Goal: Entertainment & Leisure: Consume media (video, audio)

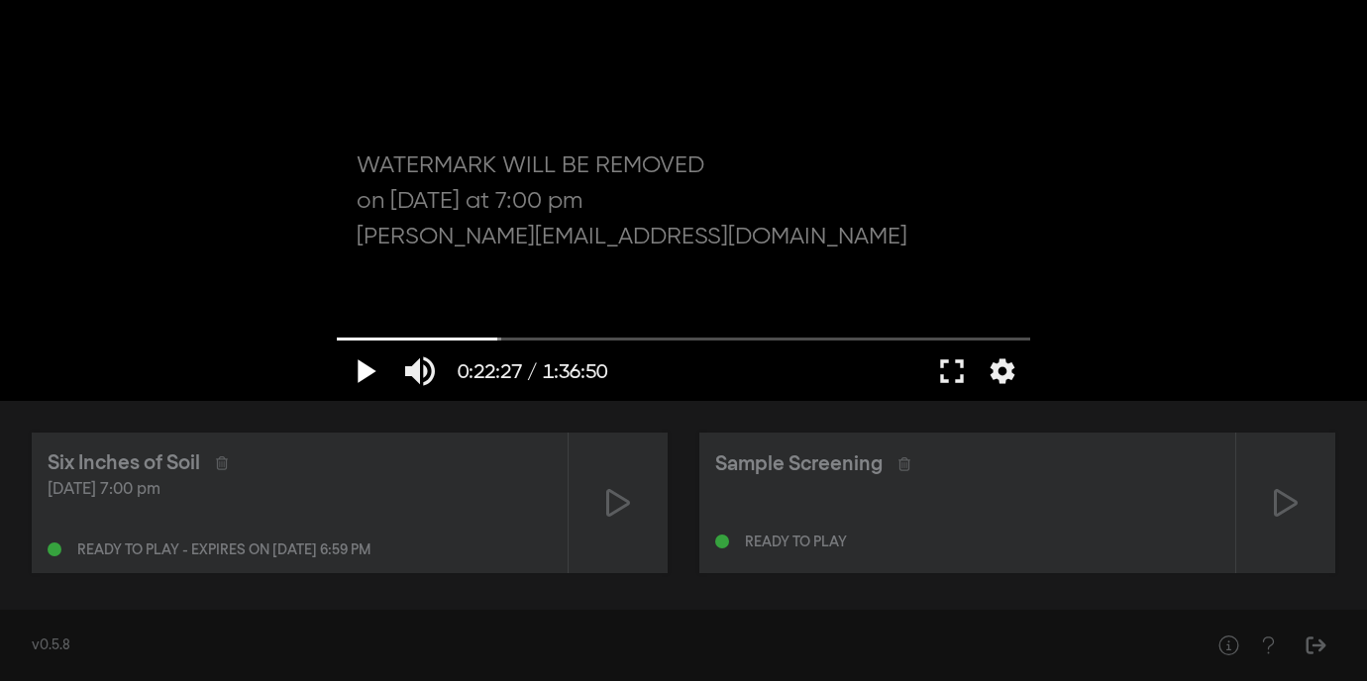
click at [368, 380] on button "play_arrow" at bounding box center [364, 371] width 55 height 59
click at [368, 380] on button "pause" at bounding box center [364, 371] width 55 height 59
click at [368, 380] on button "play_arrow" at bounding box center [364, 371] width 55 height 59
click at [957, 370] on button "fullscreen" at bounding box center [951, 371] width 55 height 59
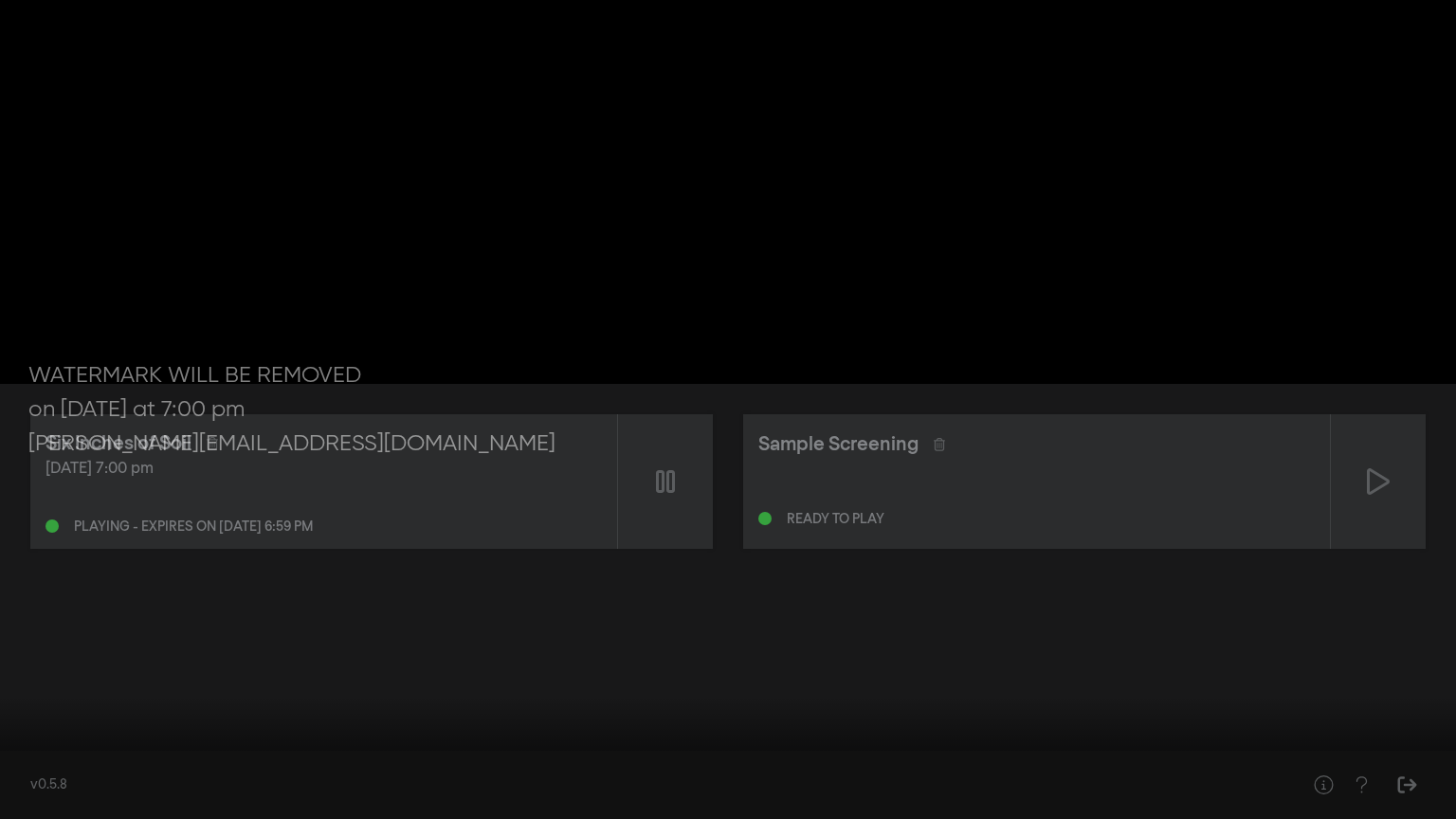
drag, startPoint x: 99, startPoint y: 807, endPoint x: 135, endPoint y: 789, distance: 40.2
click at [135, 651] on div "pause 0:24:17 / 1:36:50 volume_up fullscreen_exit settings" at bounding box center [728, 789] width 1456 height 56
type input "1457.484513"
type input "0.405263157894737"
type input "1457.747029"
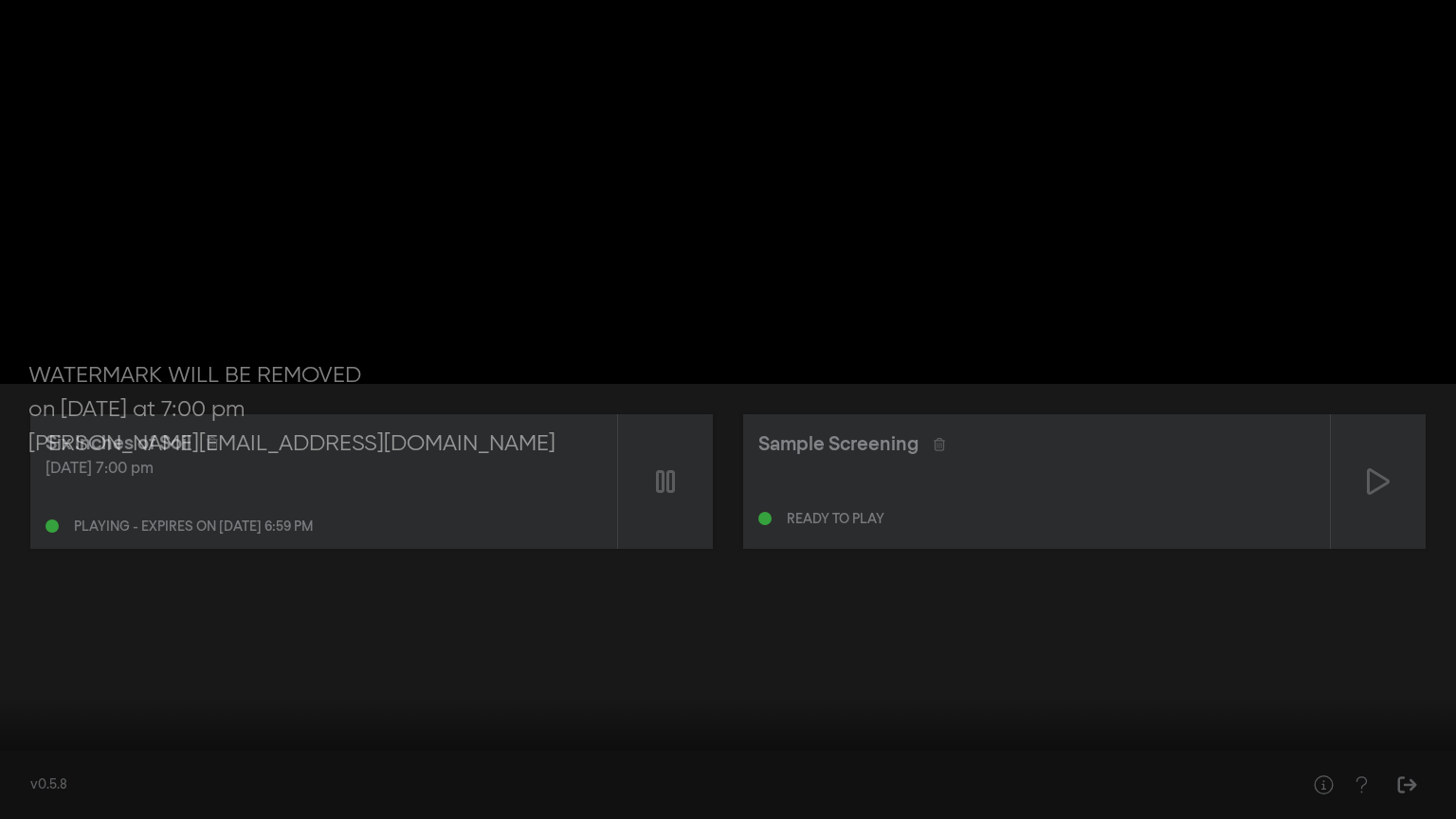
type input "0.405263157894737"
click at [135, 651] on input "Volume" at bounding box center [139, 791] width 48 height 11
type input "1461.245011"
type input "0.278947368421053"
type input "1461.497565"
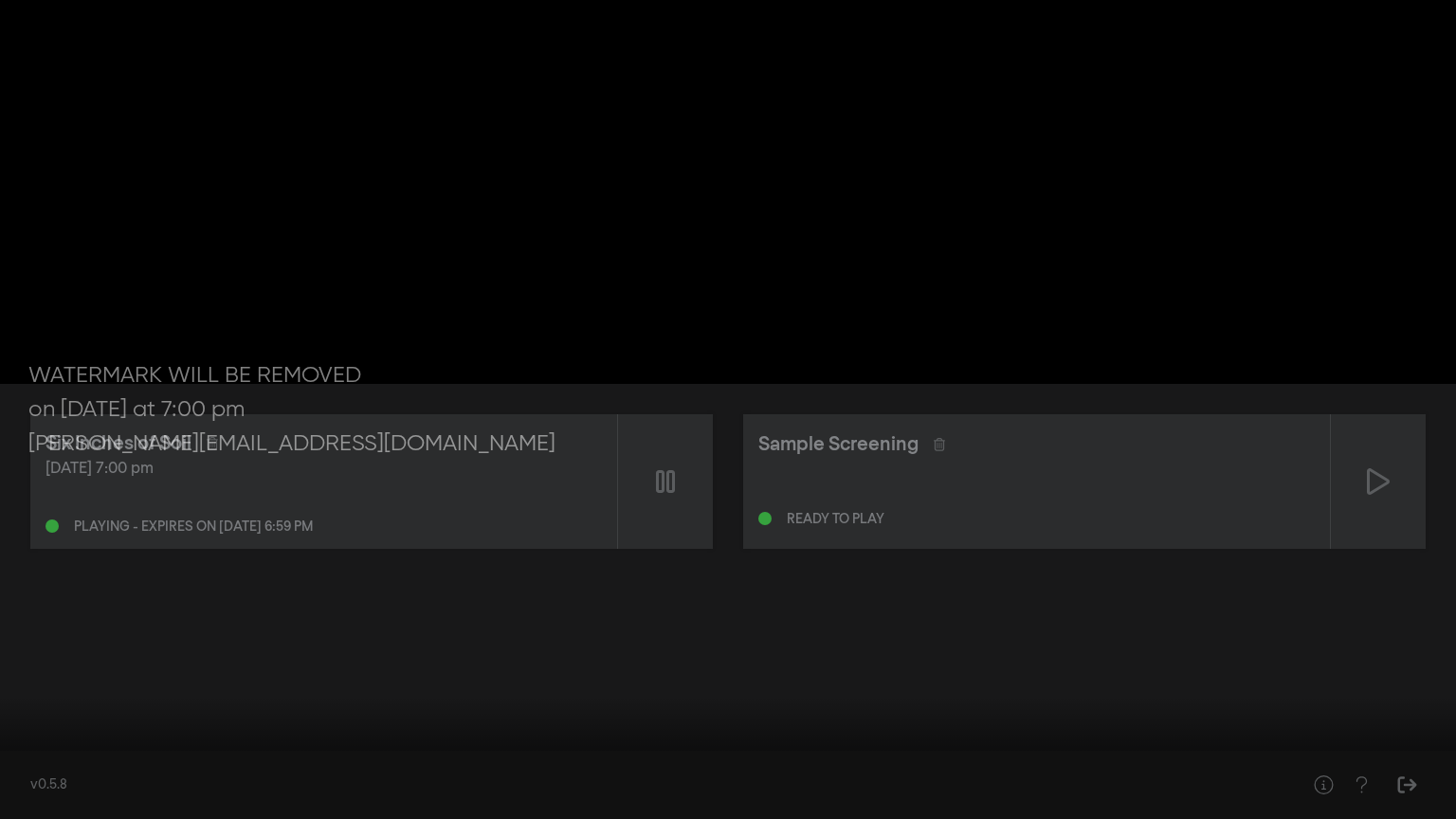
type input "0.278947368421053"
click at [130, 651] on input "Volume" at bounding box center [139, 791] width 48 height 11
type input "1497.727332"
type input "0.0263157894736842"
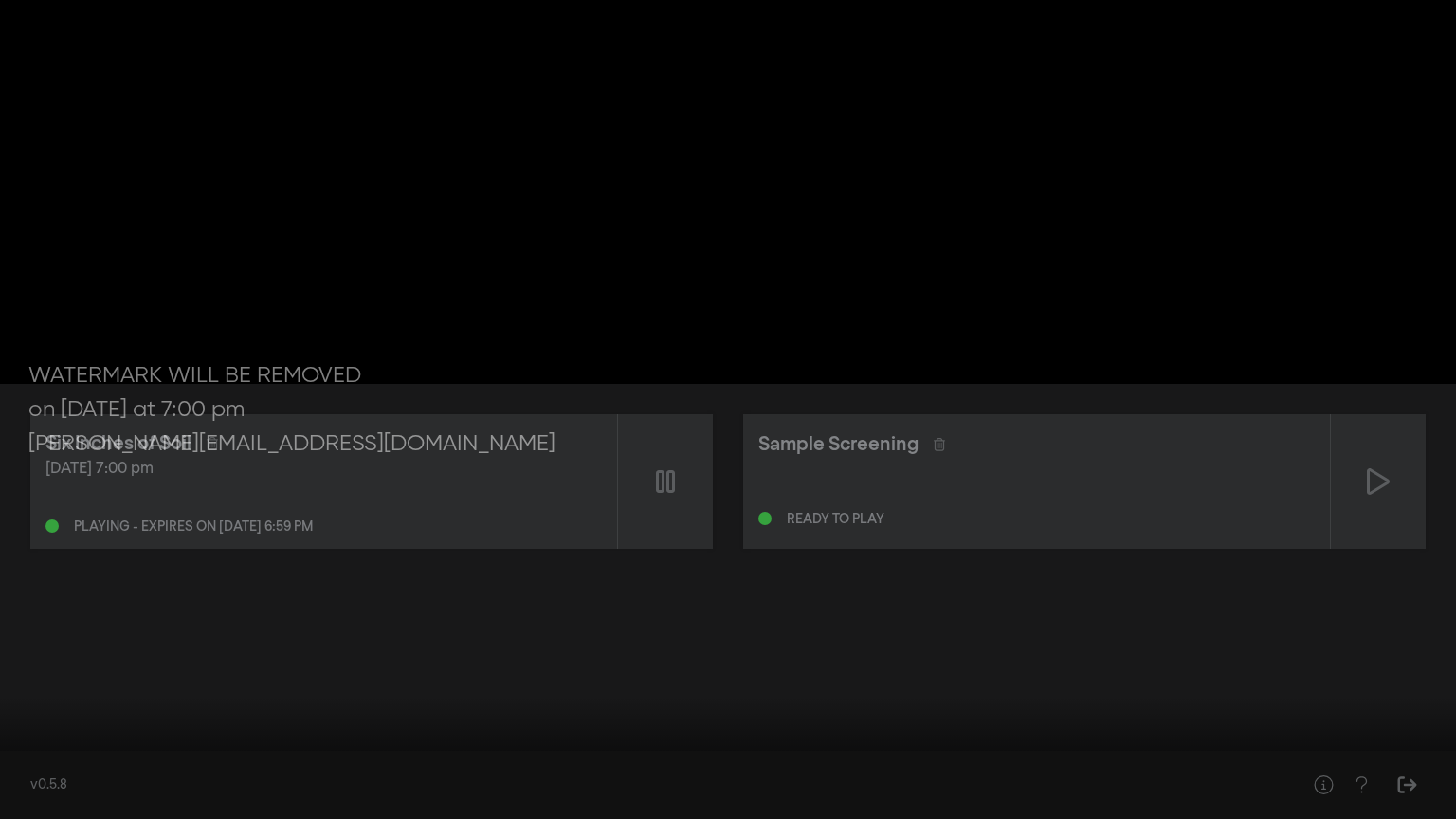
type input "1497.98367"
type input "0.0263157894736842"
click at [122, 651] on input "Volume" at bounding box center [139, 791] width 48 height 11
type input "1500.973327"
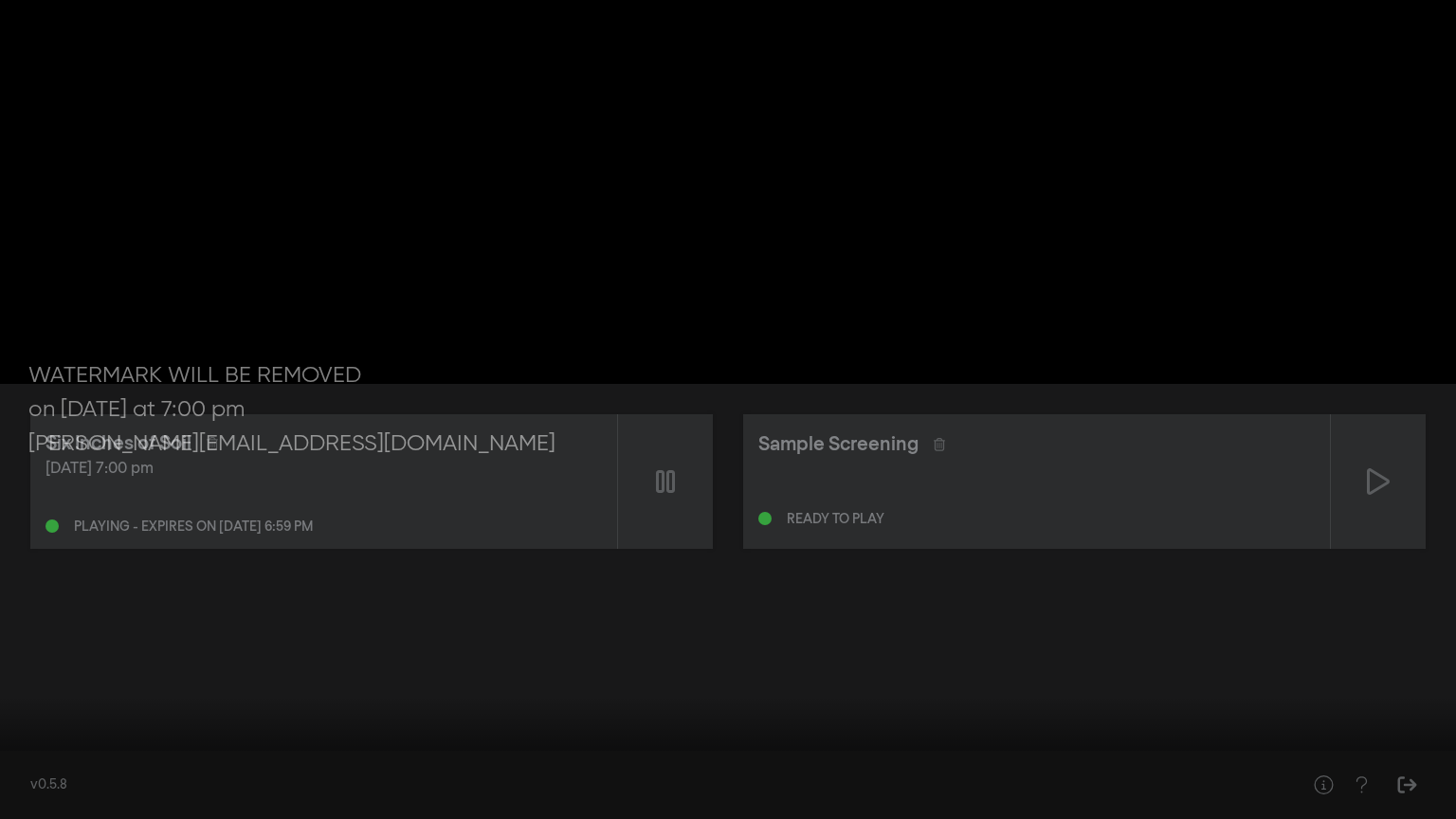
type input "0"
type input "1501.075492"
type input "0.0263157894736842"
type input "1501.090031"
type input "0.0473684210526316"
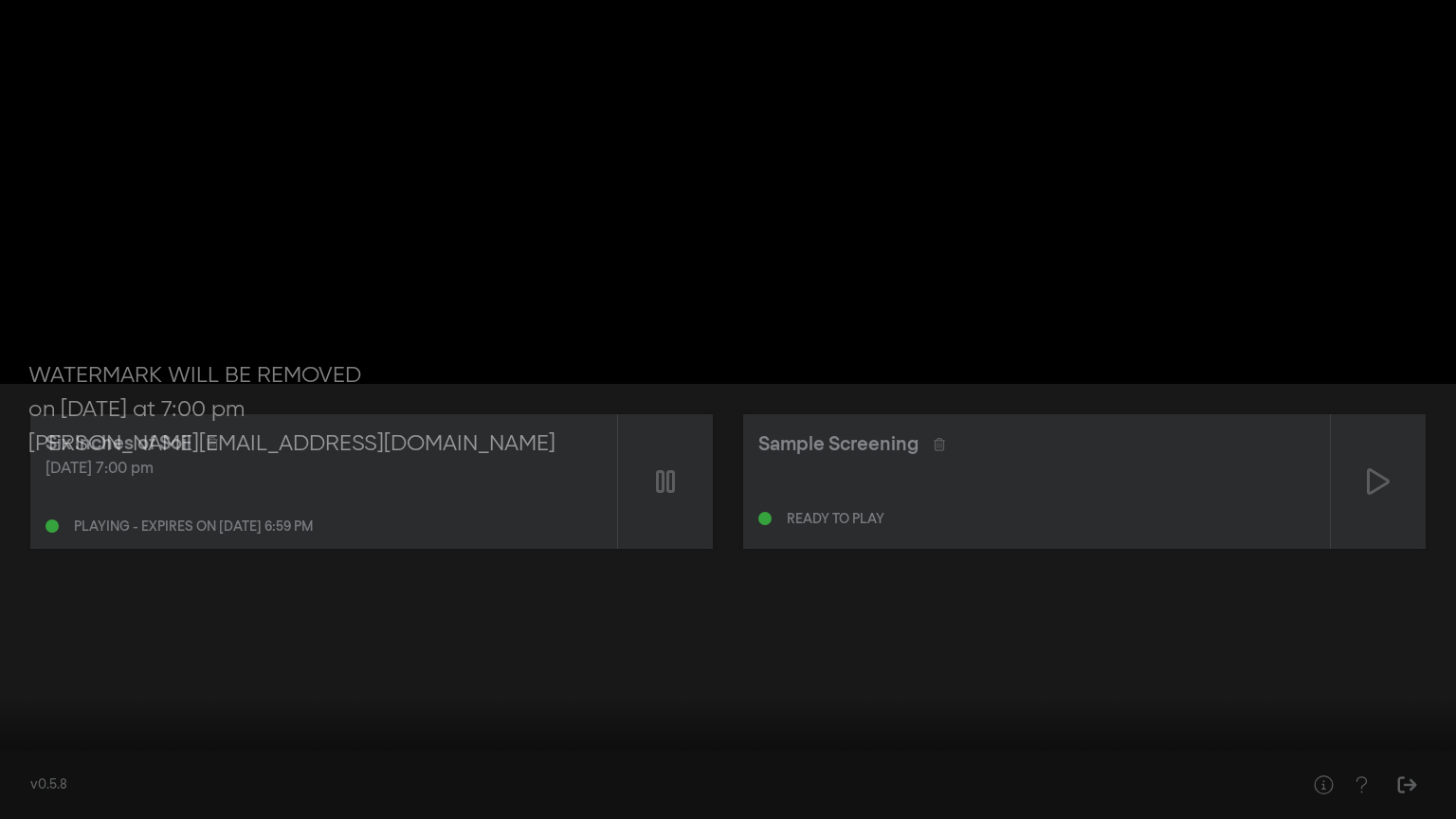
type input "1501.119104"
type input "0.110526315789474"
type input "1501.135462"
type input "0.152631578947368"
type input "1501.151787"
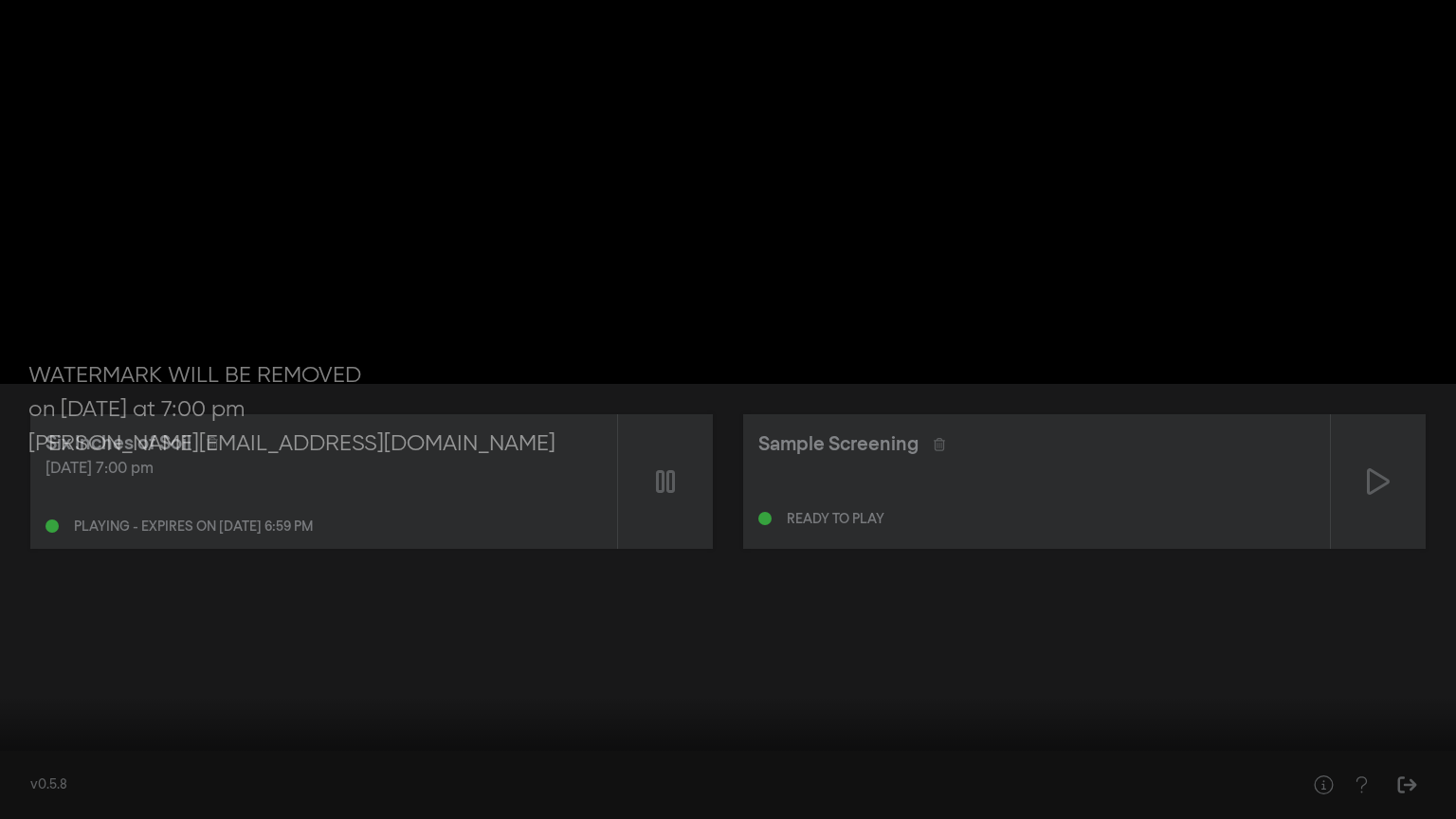
type input "0.173684210526316"
type input "1501.169872"
type input "0.194736842105263"
type input "1501.184875"
type input "0.215789473684211"
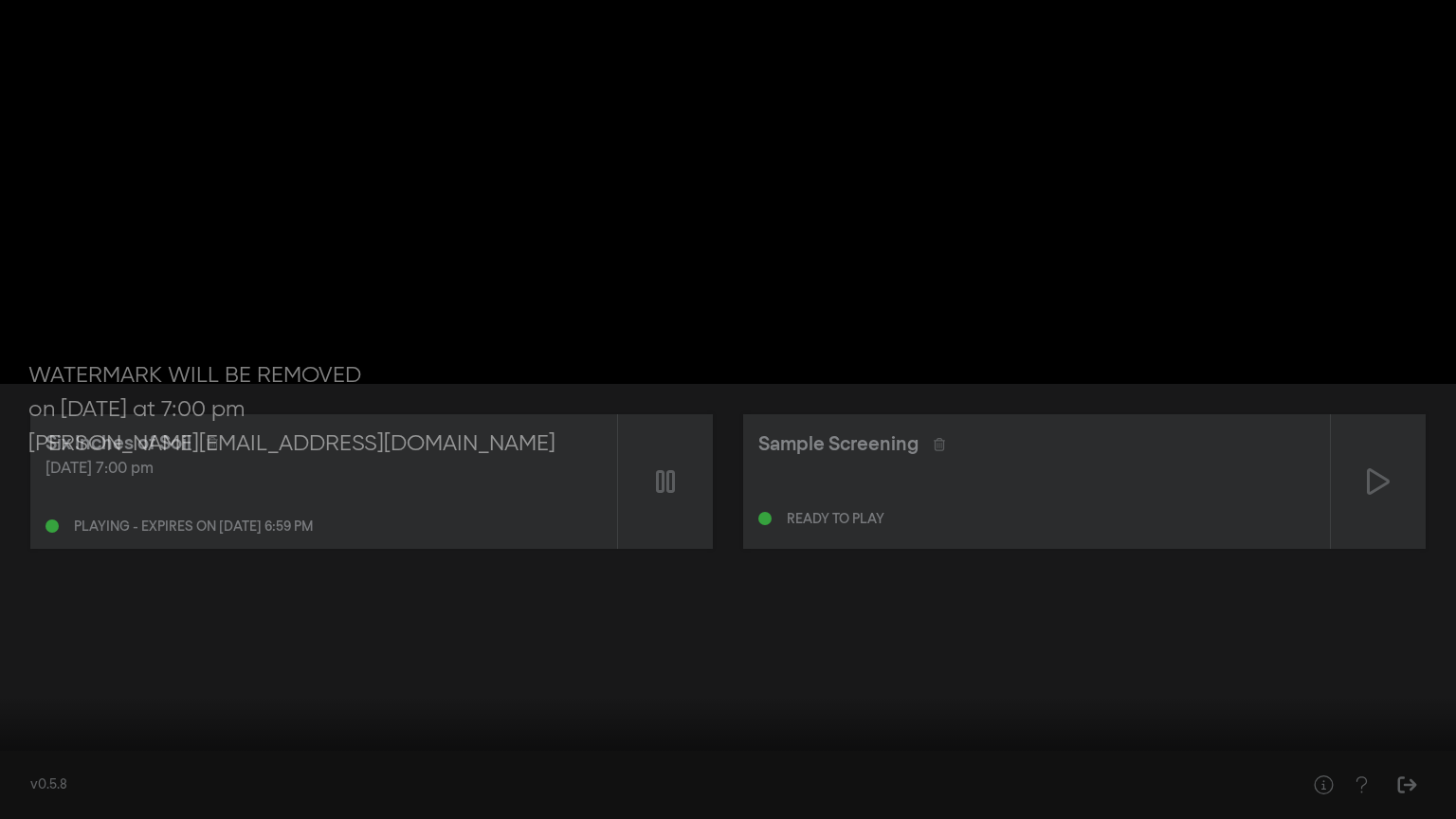
type input "1501.202059"
type input "0.236842105263158"
type input "1501.218763"
type input "0.257894736842105"
type input "1501.234948"
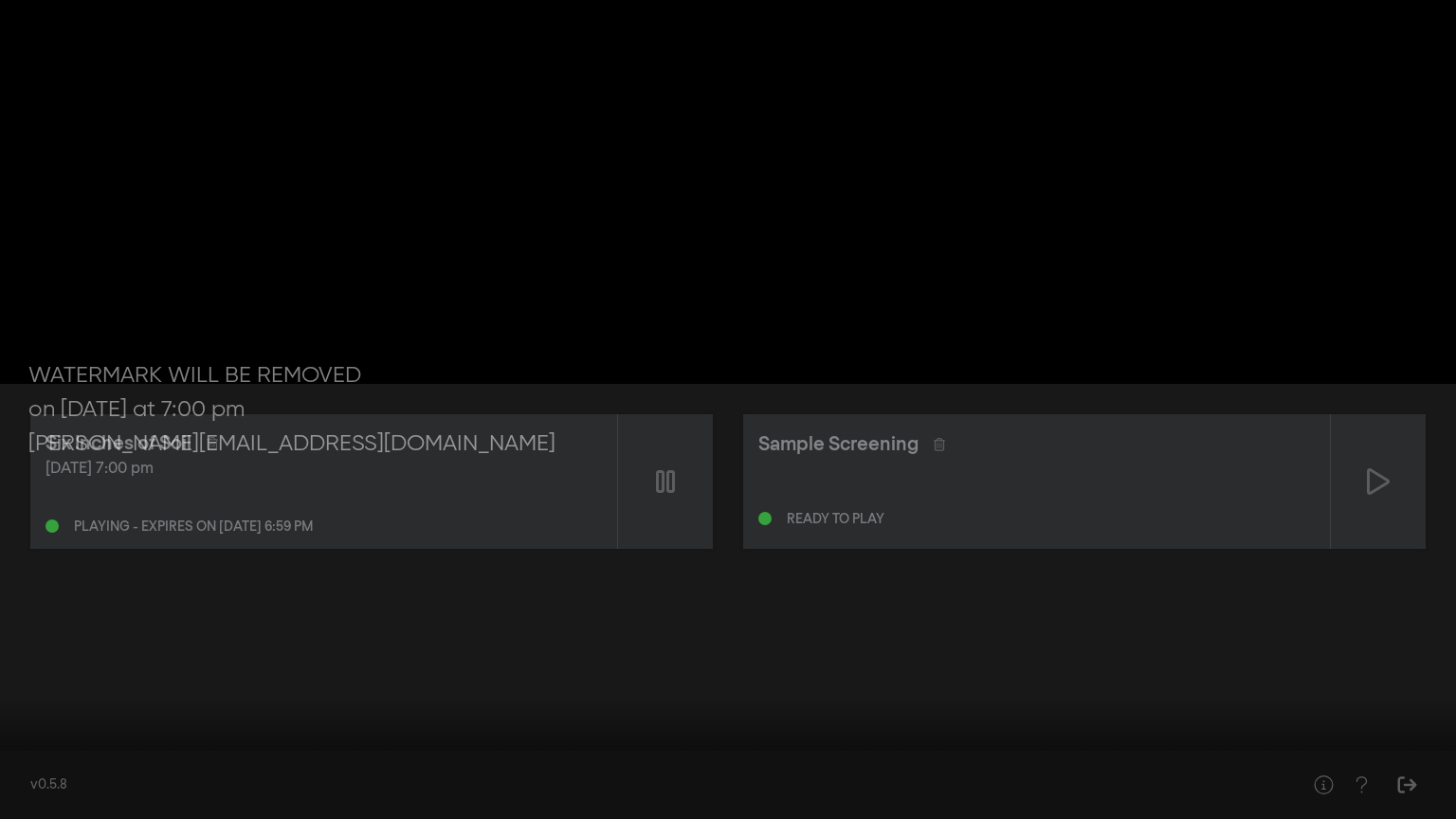
type input "0.3"
type input "1501.254351"
type input "0.321052631578947"
type input "1501.302978"
type input "0.342105263157895"
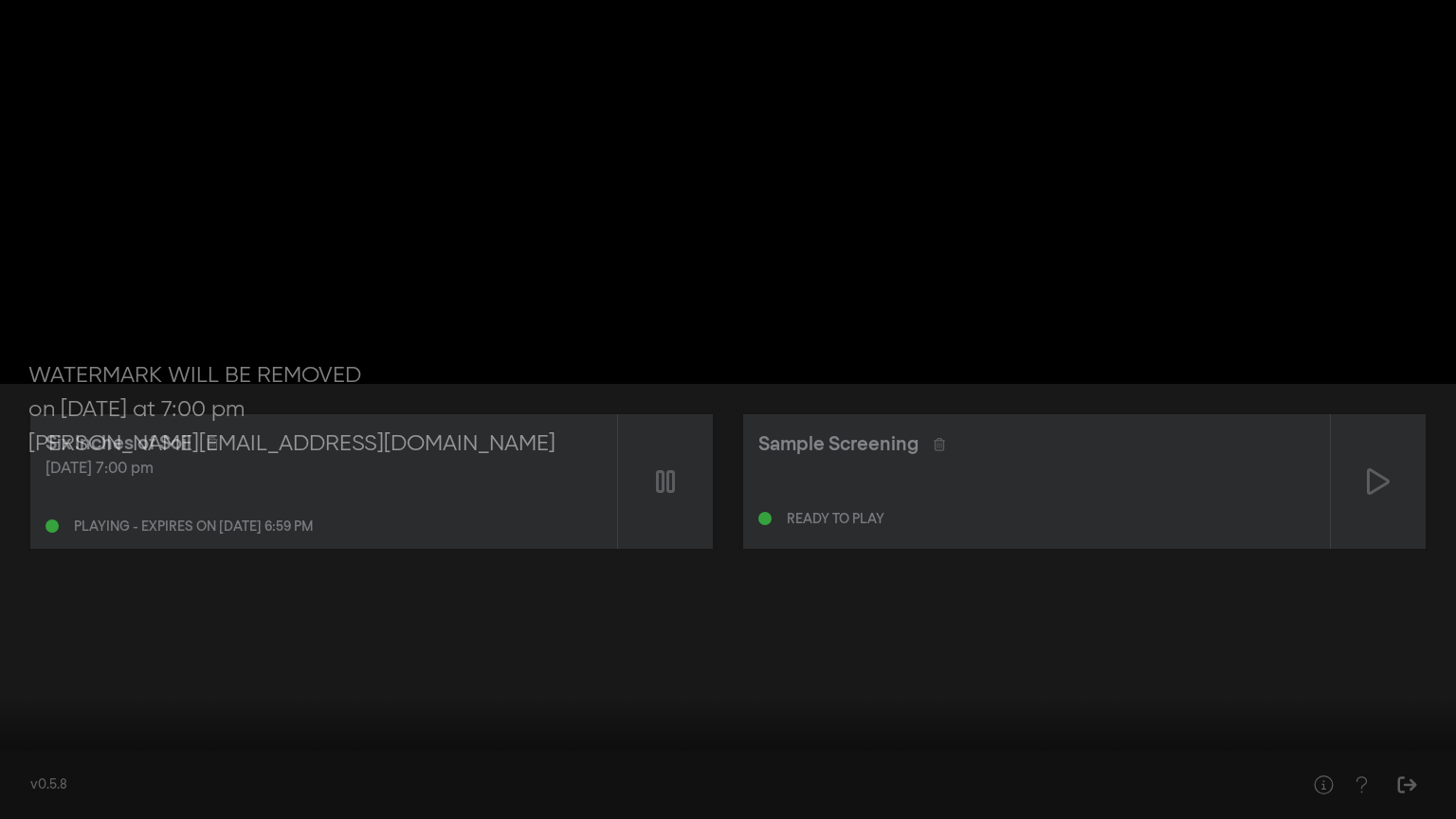
type input "1501.380225"
type input "0.363157894736842"
type input "1501.418335"
type input "0.384210526315789"
type input "1501.43589"
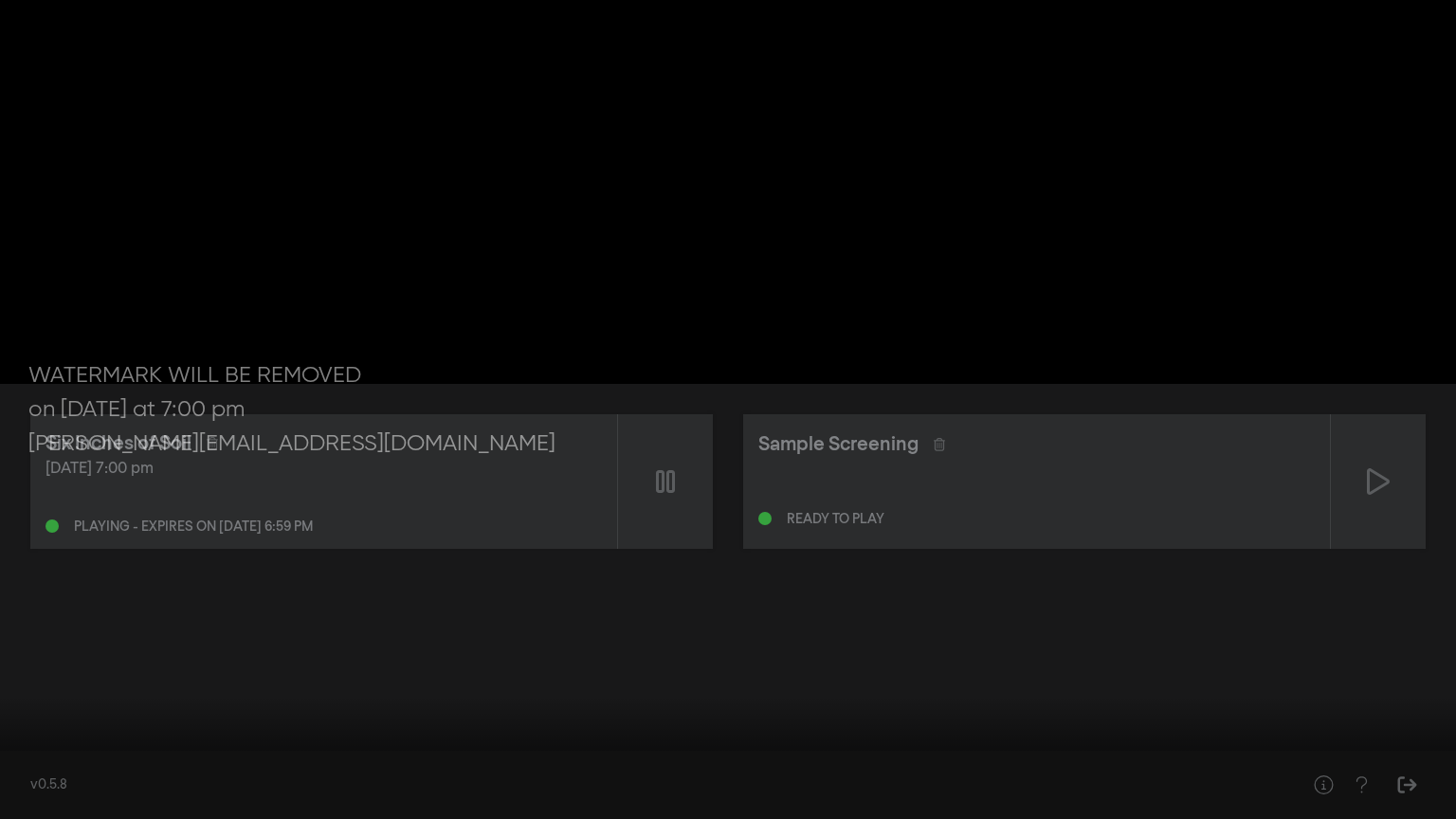
type input "0.405263157894737"
type input "1501.451651"
type input "0.426315789473684"
type input "1501.469129"
type input "0.447368421052632"
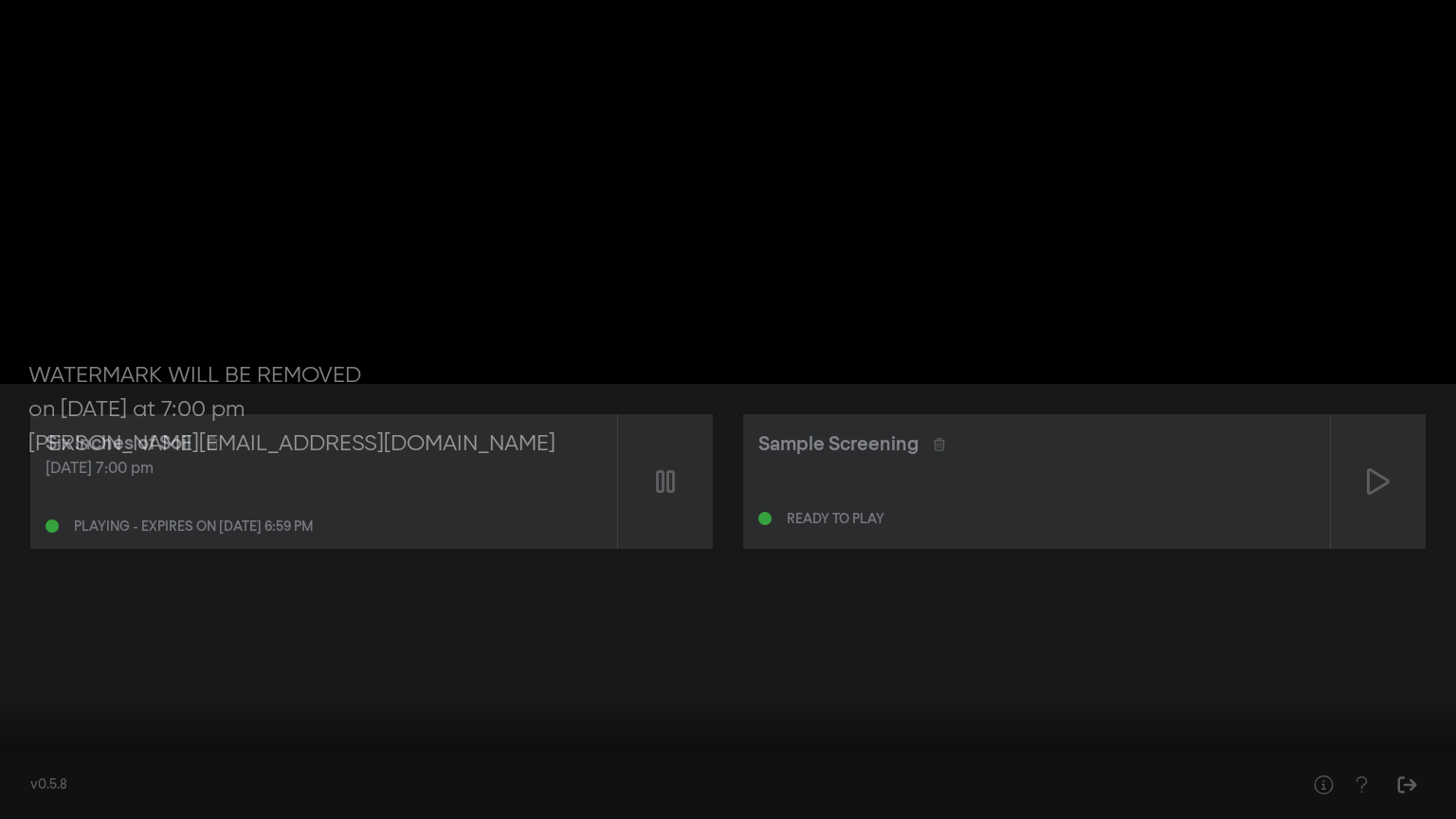
type input "1501.485805"
type input "0.531578947368421"
type input "1501.506829"
type input "0.594736842105263"
type input "1501.519167"
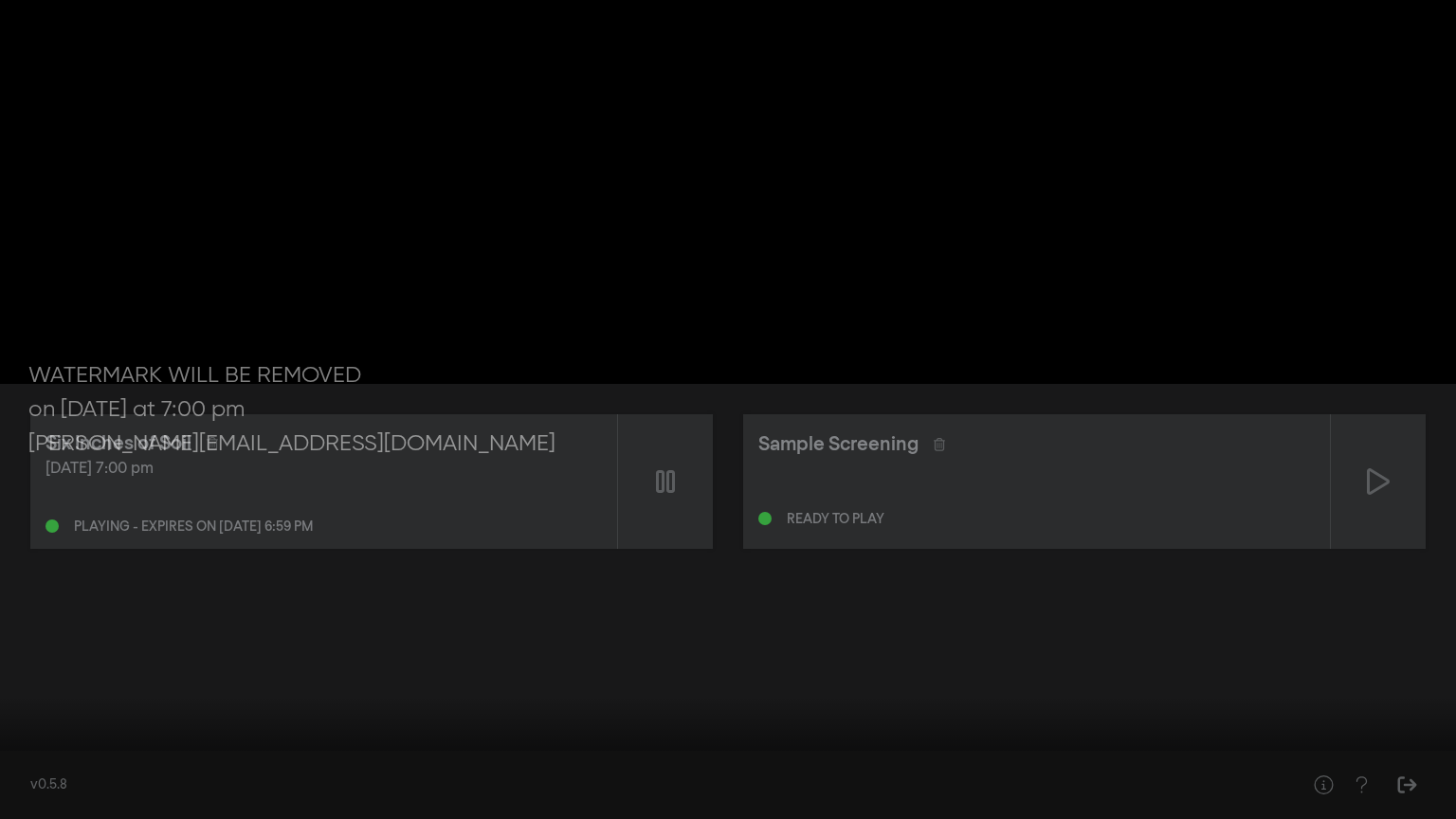
type input "0.678947368421053"
type input "1501.535808"
type input "0.742105263157895"
type input "1501.55198"
type input "0.763157894736842"
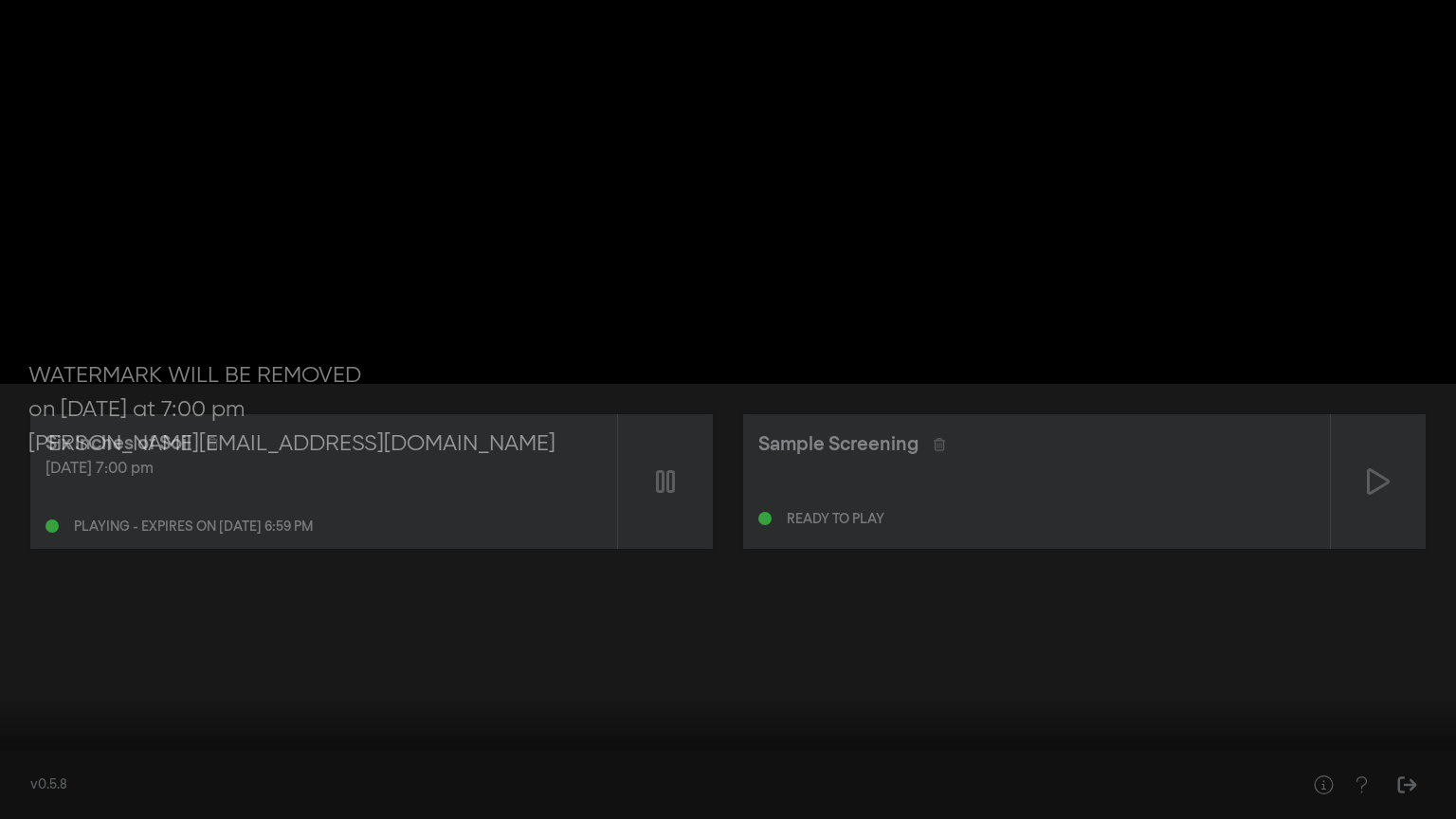
type input "1501.568387"
type input "0.78421052631579"
type input "1501.585168"
type input "0.805263157894737"
type input "1501.602547"
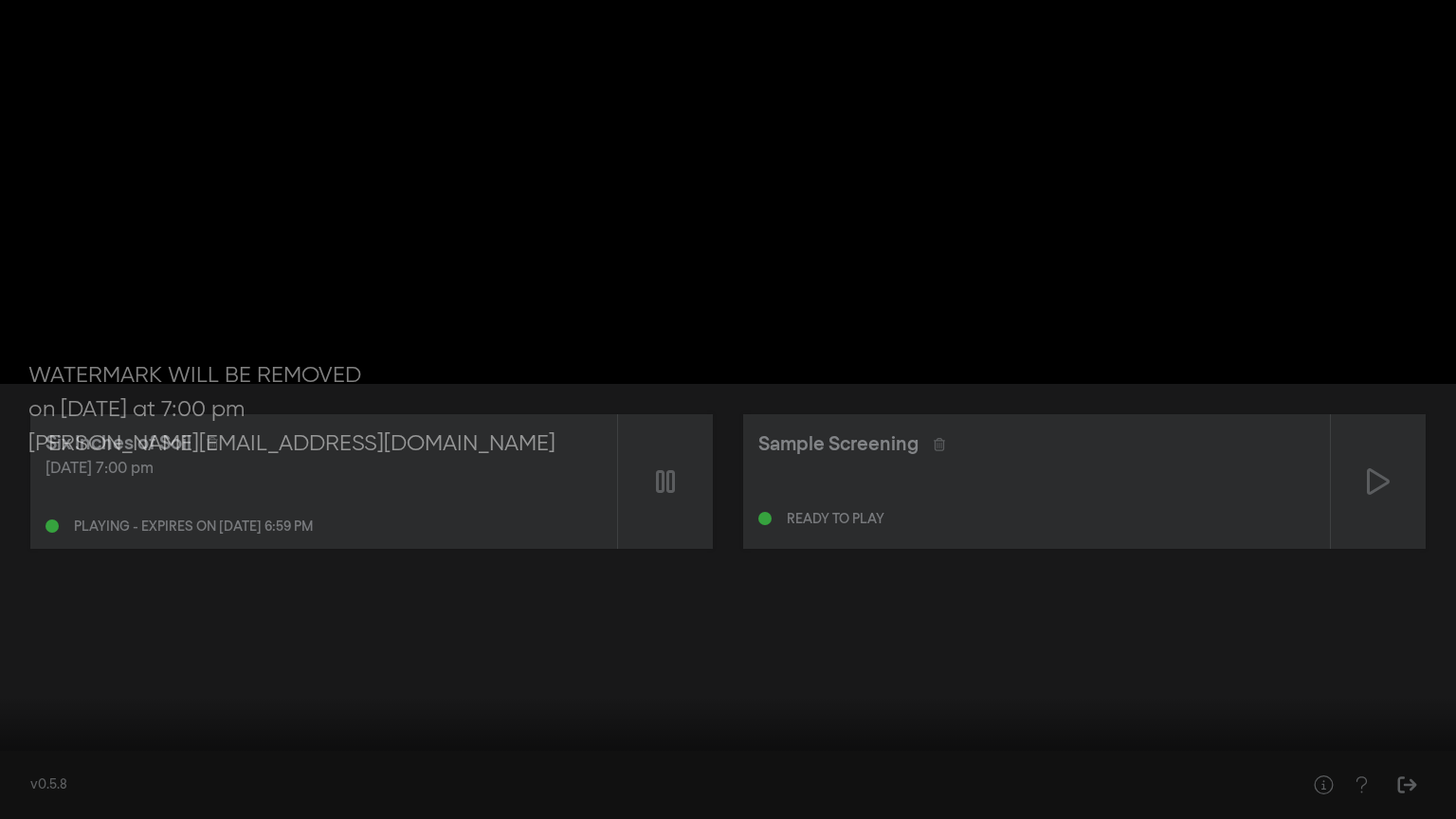
type input "0.826315789473684"
type input "1501.619227"
type input "0.847368421052632"
type input "1501.635504"
type input "0.868421052631579"
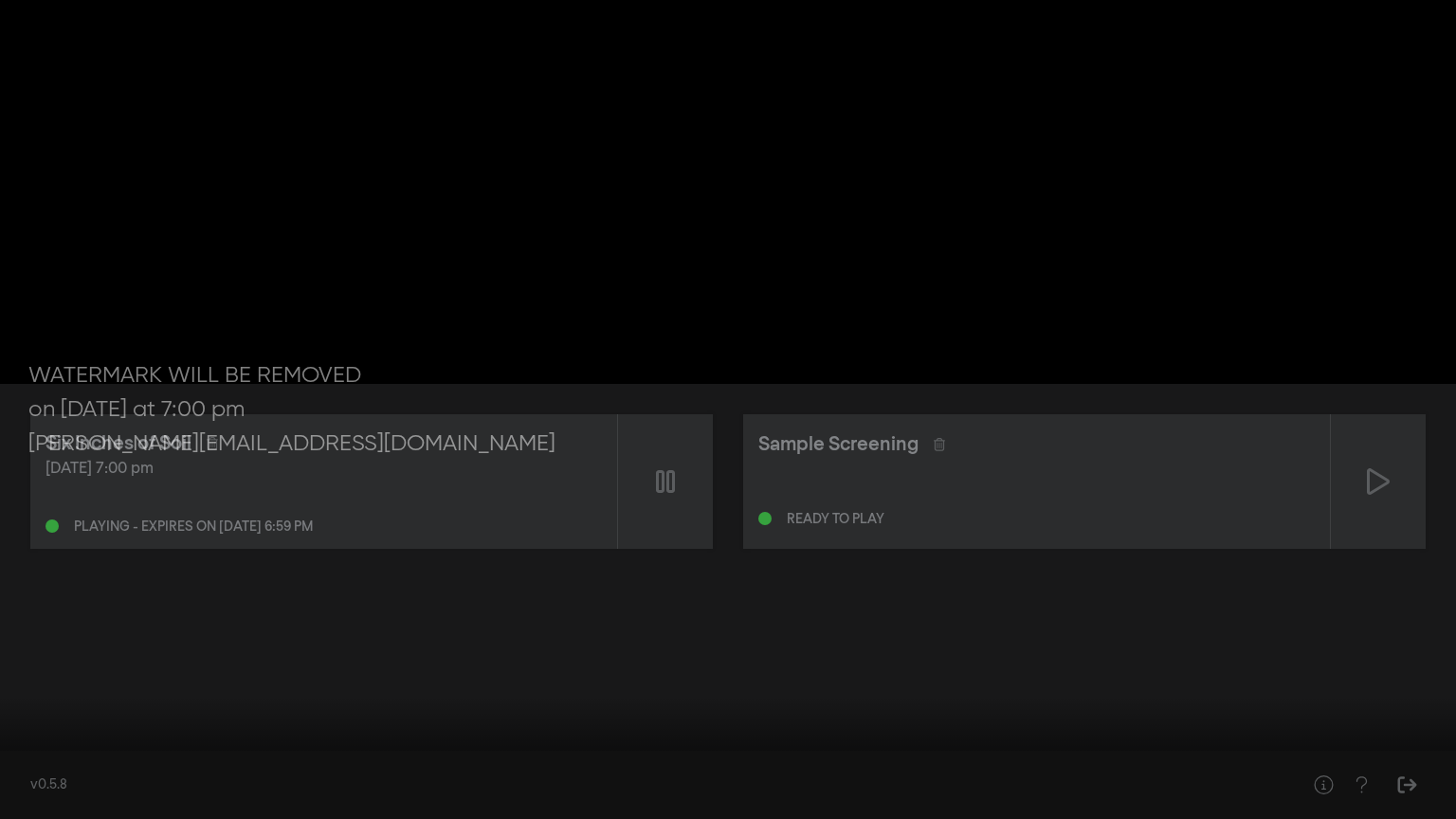
type input "1501.652078"
type input "0.889473684210526"
type input "1501.668514"
type input "0.910526315789474"
type input "1501.701825"
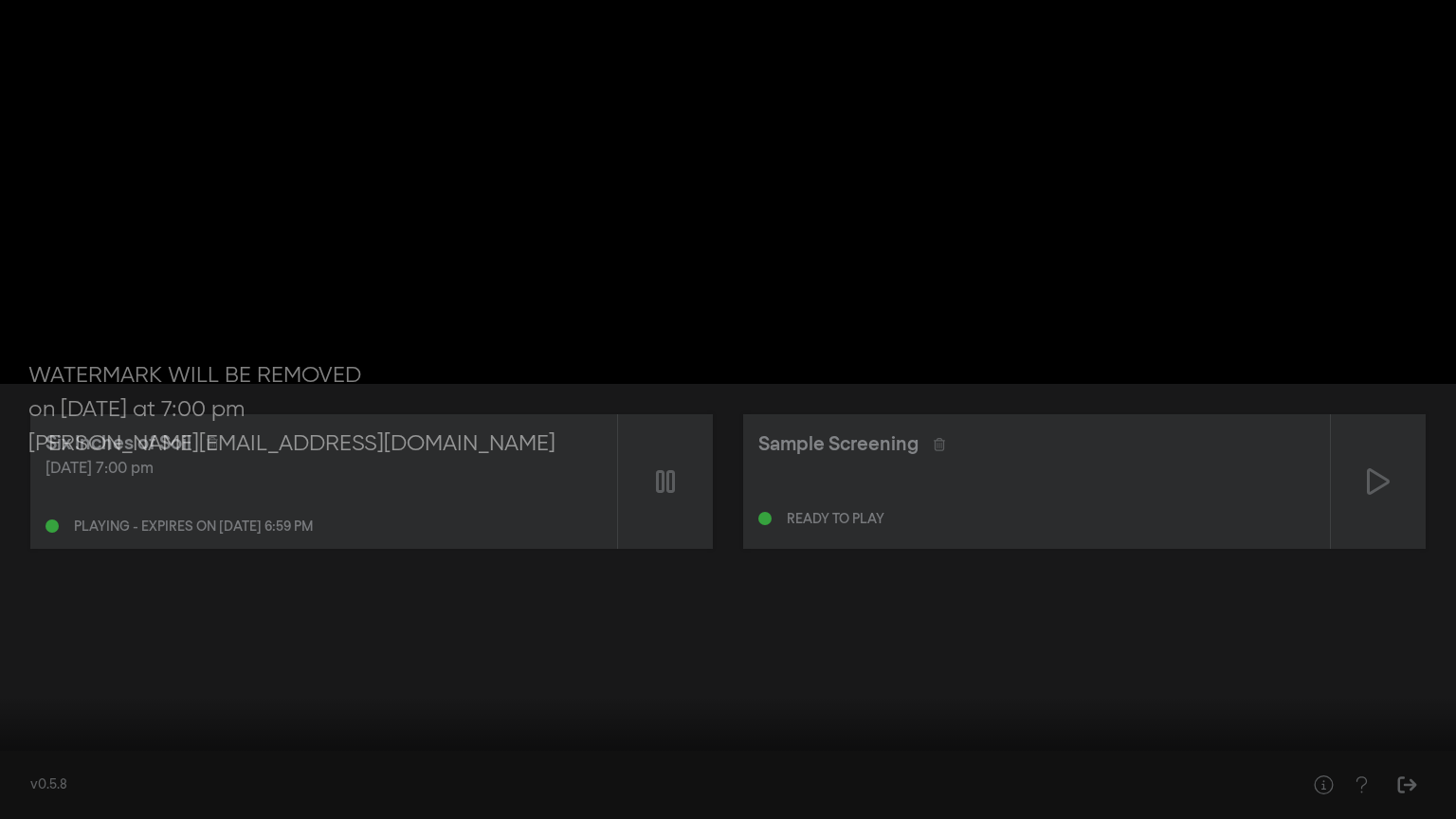
type input "0.931578947368421"
type input "1501.734641"
type input "0.952631578947368"
type input "1501.751652"
type input "0.994736842105263"
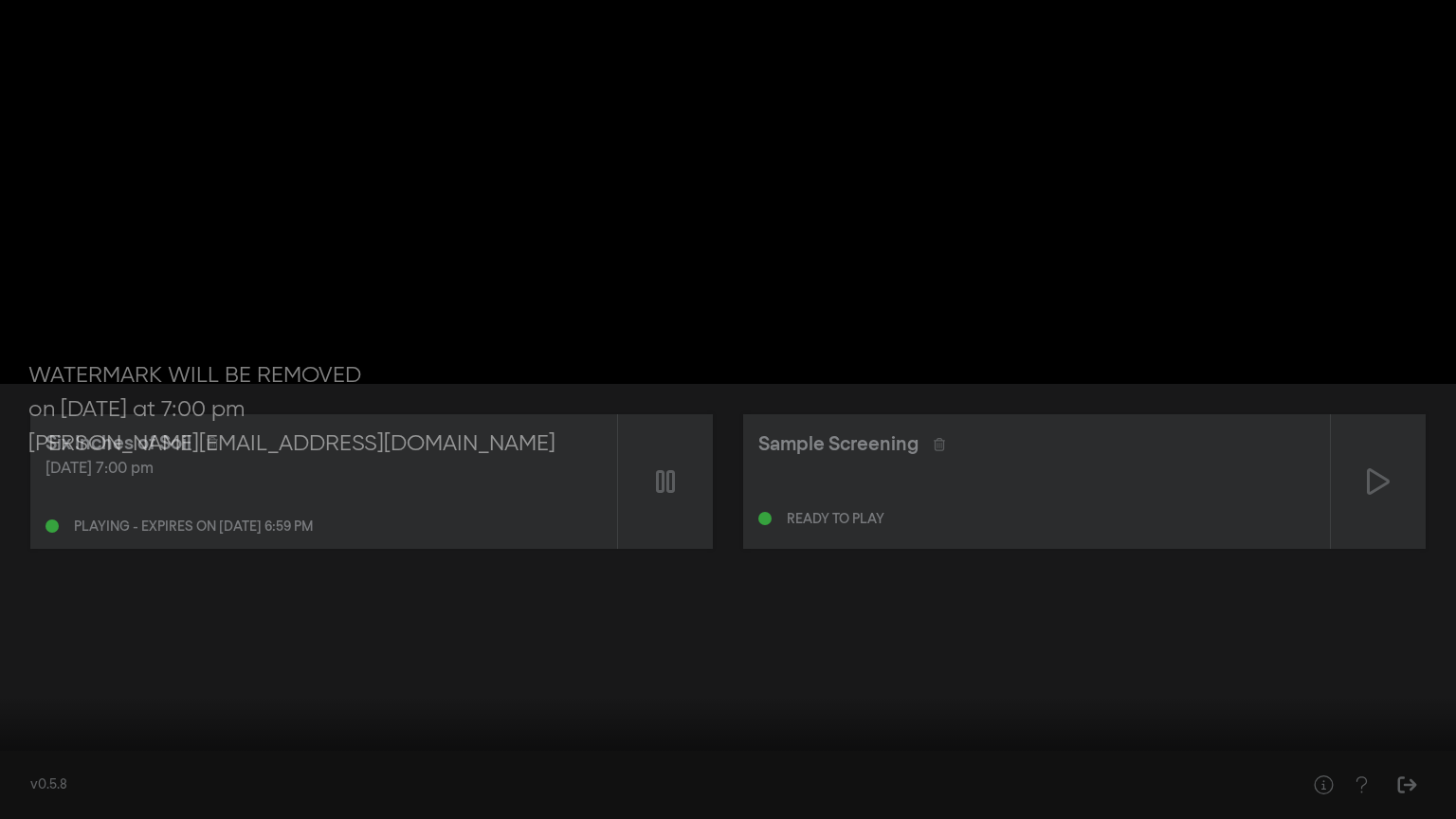
type input "1501.771201"
type input "1"
type input "1502.485084"
drag, startPoint x: 116, startPoint y: 793, endPoint x: 177, endPoint y: 807, distance: 62.6
type input "1"
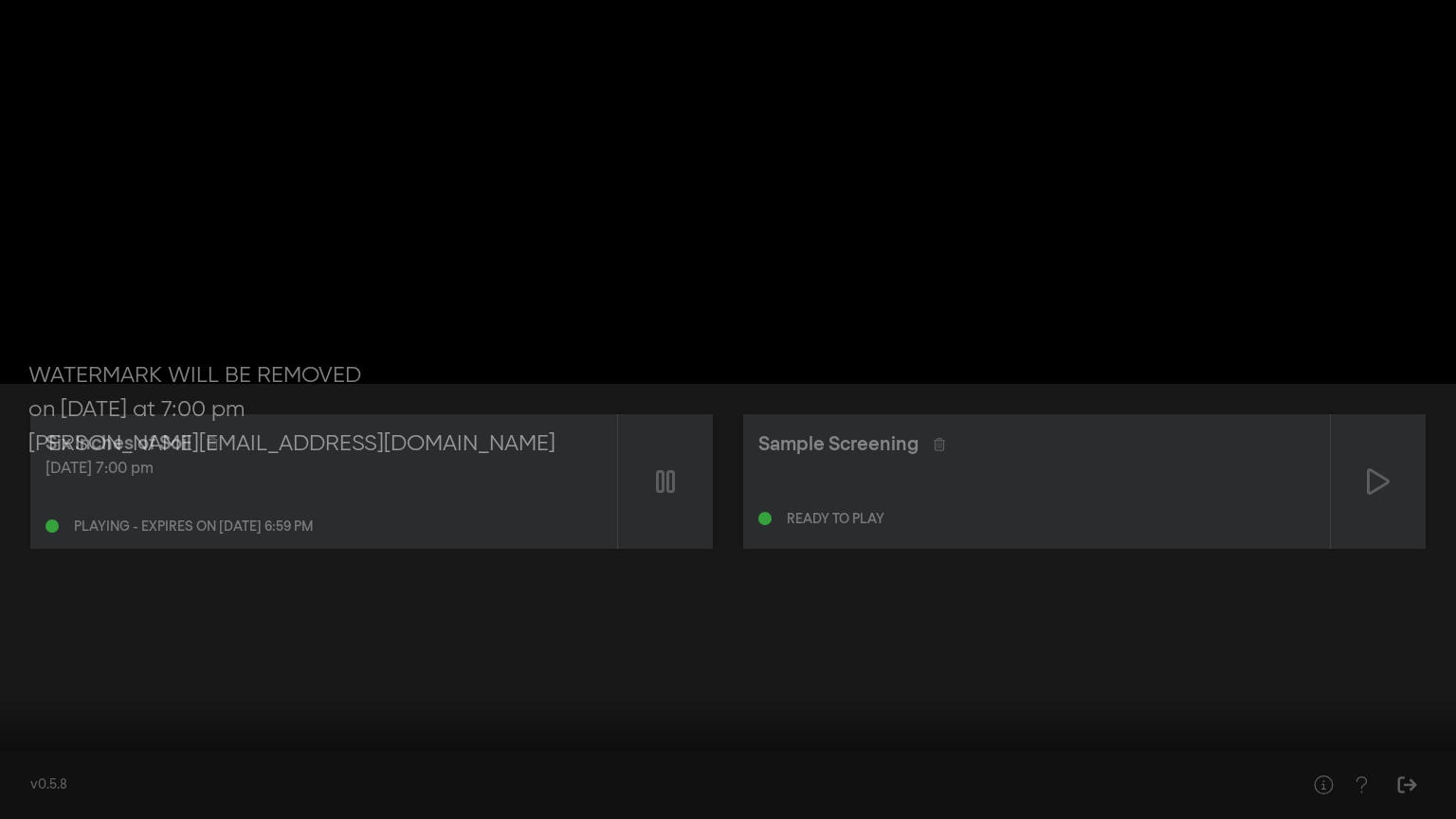
click at [115, 651] on input "Volume" at bounding box center [115, 791] width 0 height 11
click at [54, 651] on button "pause" at bounding box center [35, 789] width 53 height 56
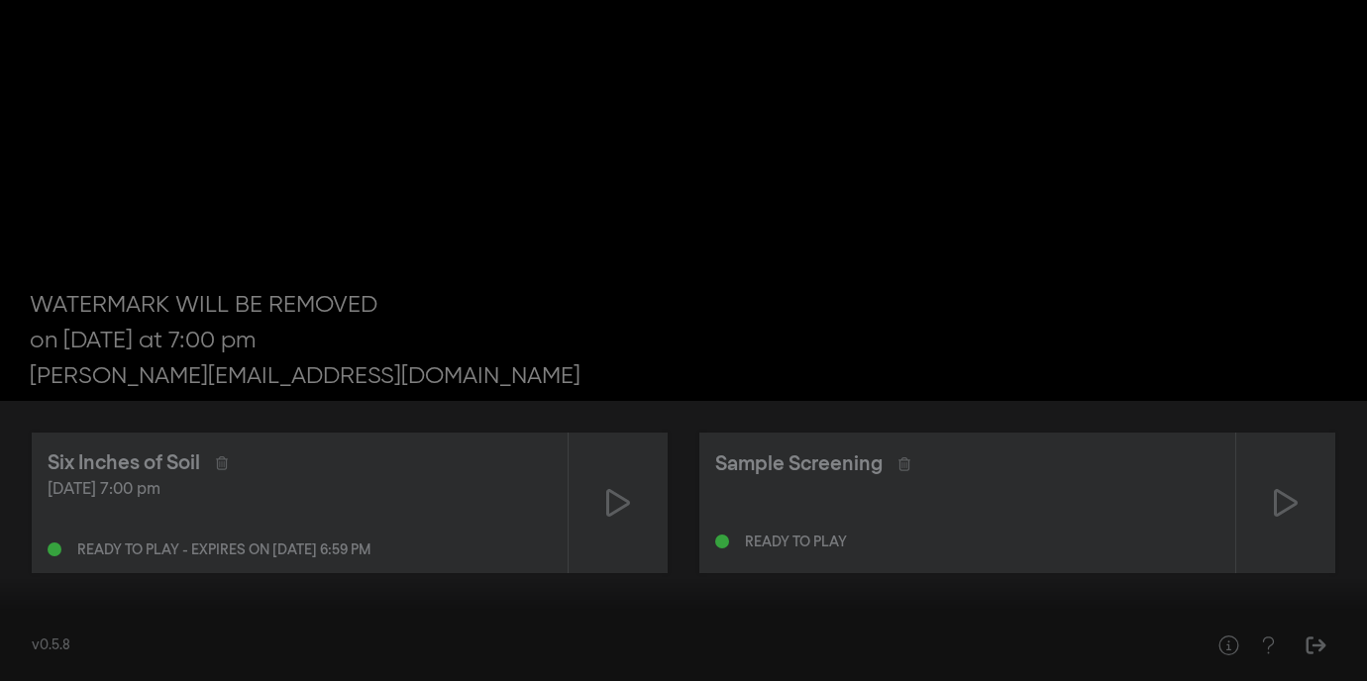
scroll to position [8, 0]
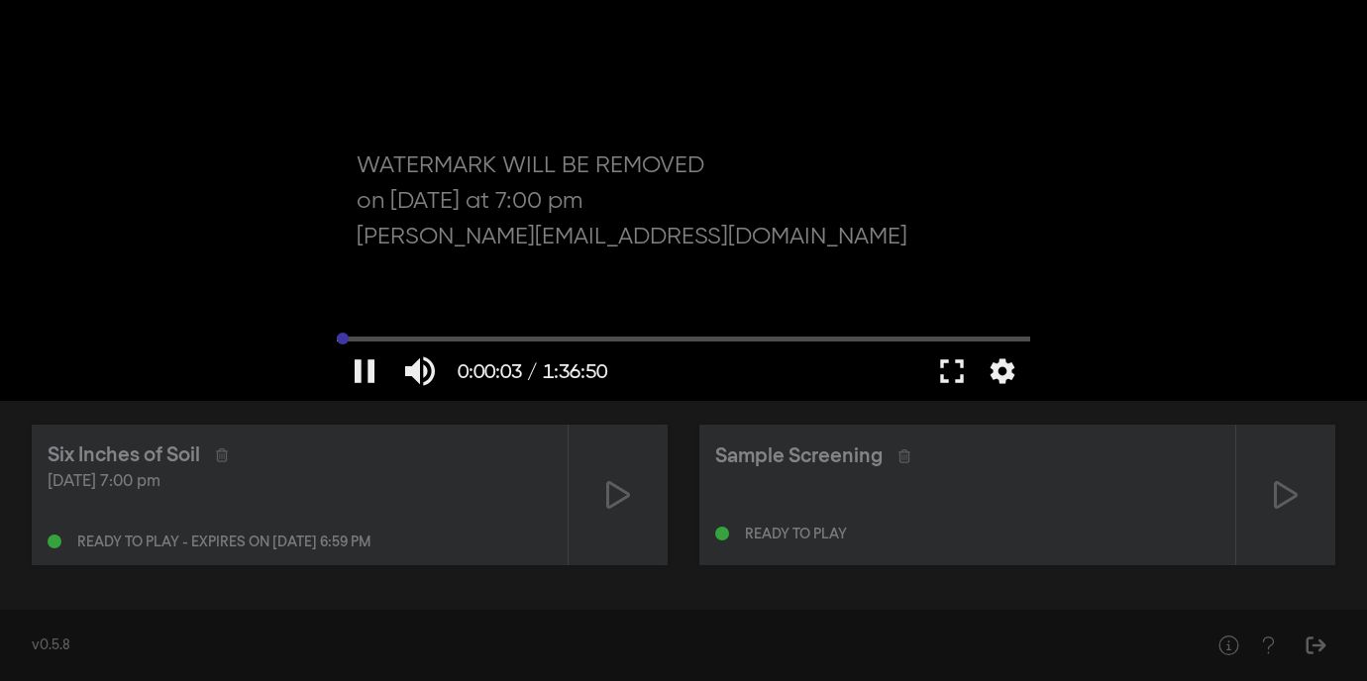
drag, startPoint x: 527, startPoint y: 338, endPoint x: 343, endPoint y: 340, distance: 184.2
click at [343, 340] on input "Seek" at bounding box center [683, 339] width 693 height 12
click at [361, 366] on button "play_arrow" at bounding box center [364, 371] width 55 height 59
click at [940, 395] on button "fullscreen" at bounding box center [951, 371] width 55 height 59
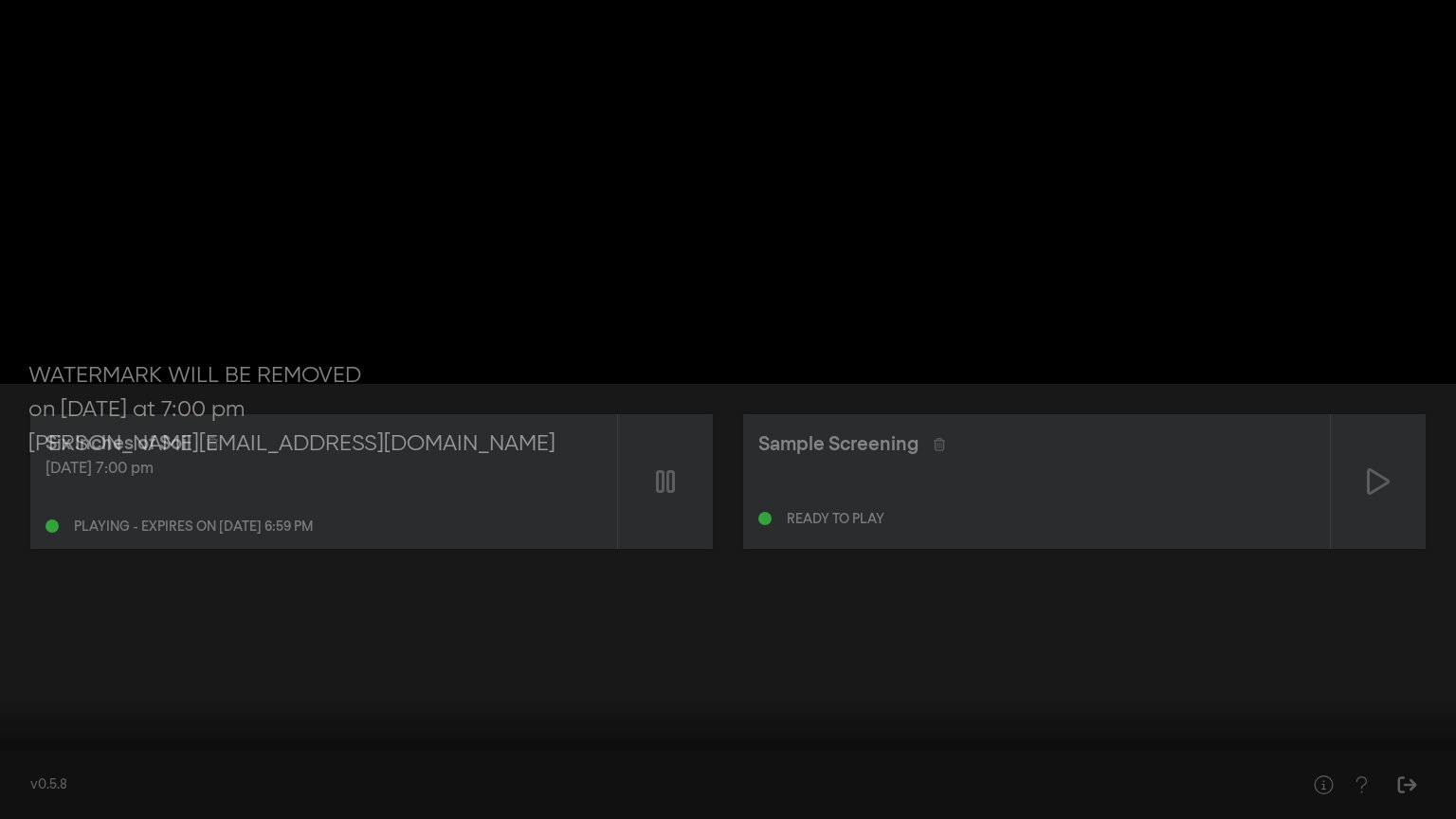
click at [963, 493] on div at bounding box center [728, 410] width 1456 height 819
click at [32, 651] on button "play_arrow" at bounding box center [35, 789] width 53 height 56
click at [32, 651] on button "pause" at bounding box center [35, 789] width 53 height 56
click at [34, 651] on button "play_arrow" at bounding box center [35, 789] width 53 height 56
type input "19.38919"
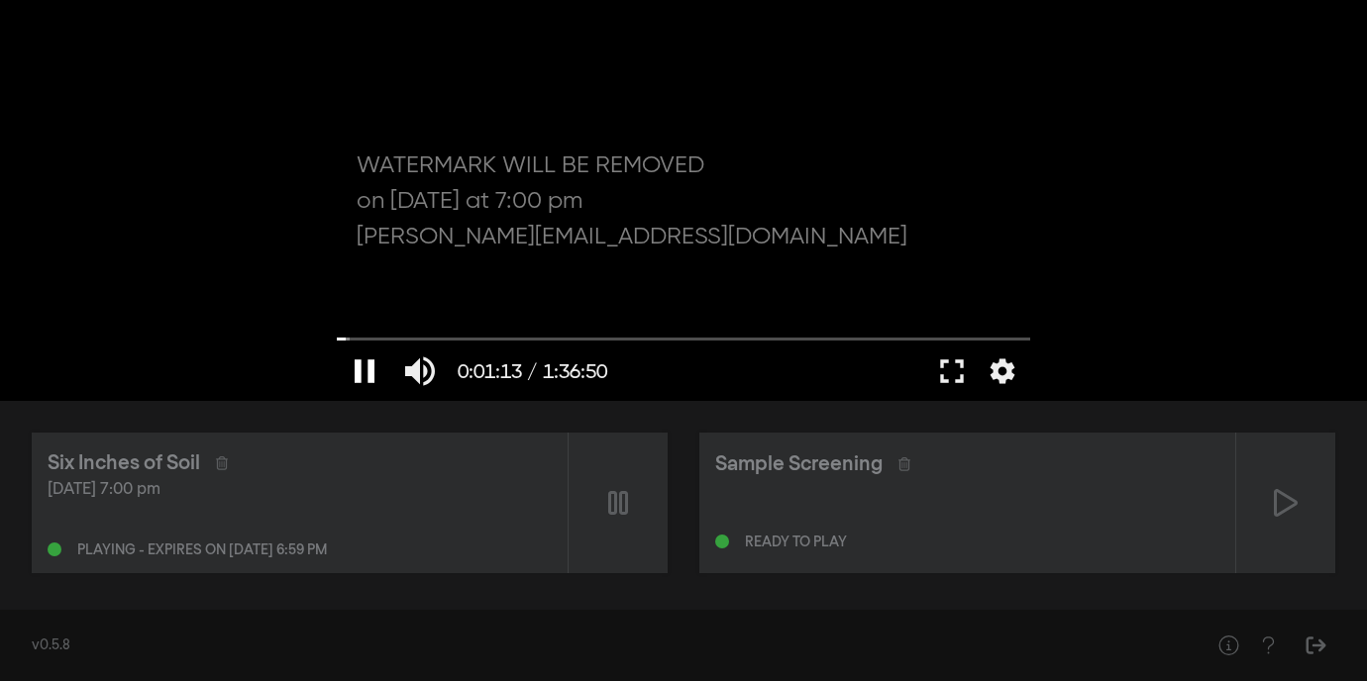
click at [377, 372] on button "pause" at bounding box center [364, 371] width 55 height 59
type input "73.739648"
